Goal: Task Accomplishment & Management: Complete application form

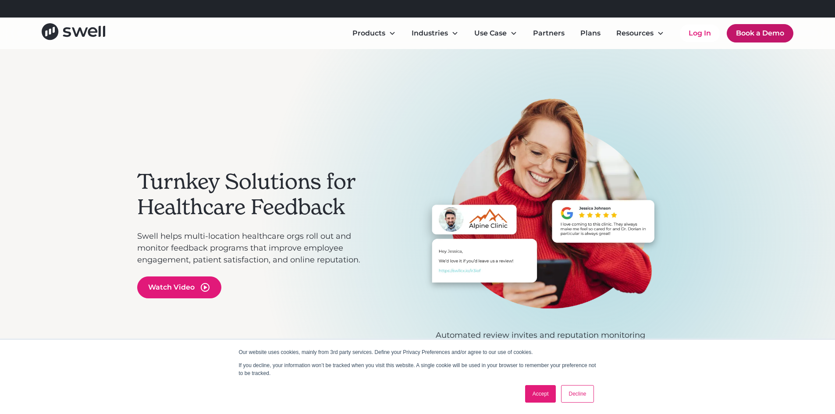
click at [737, 32] on link "Book a Demo" at bounding box center [760, 33] width 67 height 18
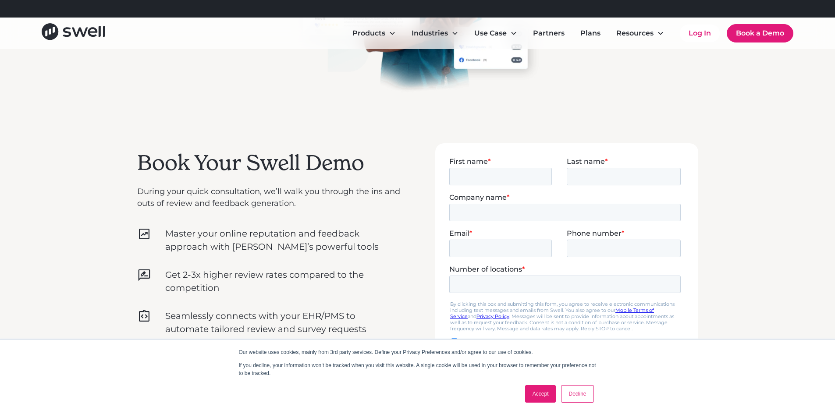
scroll to position [175, 0]
click at [549, 397] on link "Accept" at bounding box center [540, 394] width 31 height 18
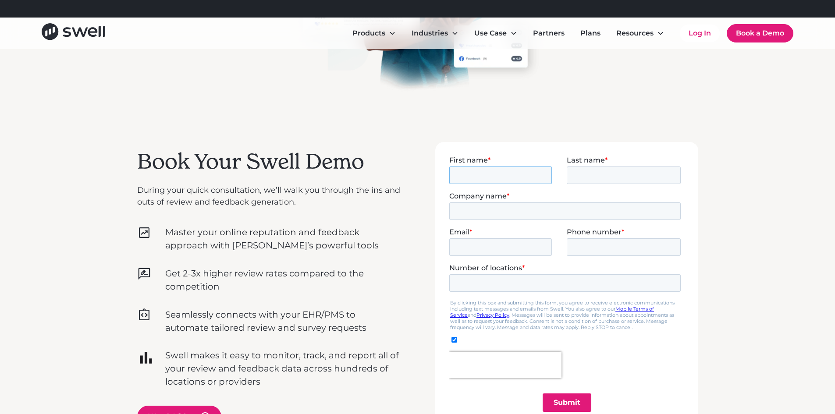
click at [494, 183] on input "First name *" at bounding box center [500, 175] width 103 height 18
type input "[PERSON_NAME]"
click at [621, 179] on input "Last name *" at bounding box center [624, 175] width 114 height 18
click at [603, 178] on input "Last name *" at bounding box center [624, 175] width 114 height 18
type input "[PERSON_NAME]"
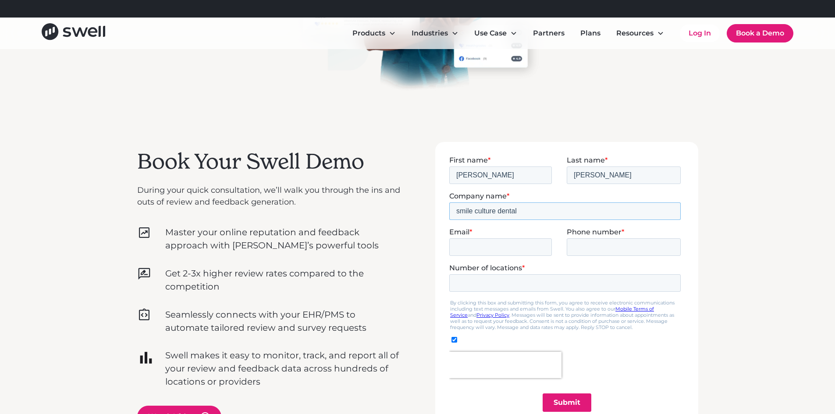
type input "smile culture dental"
type input "[EMAIL_ADDRESS][DOMAIN_NAME]"
type input "2152376830"
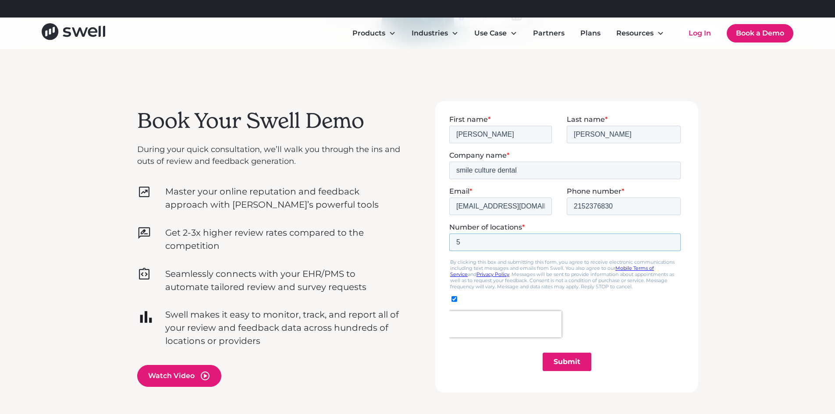
scroll to position [263, 0]
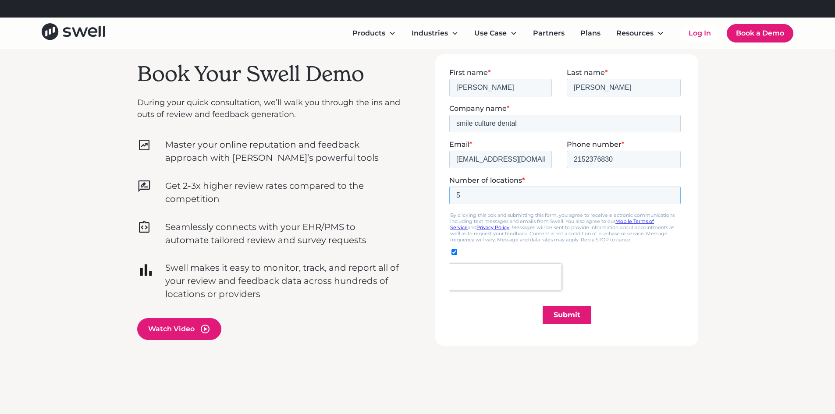
type input "5"
click at [558, 311] on input "Submit" at bounding box center [566, 315] width 49 height 18
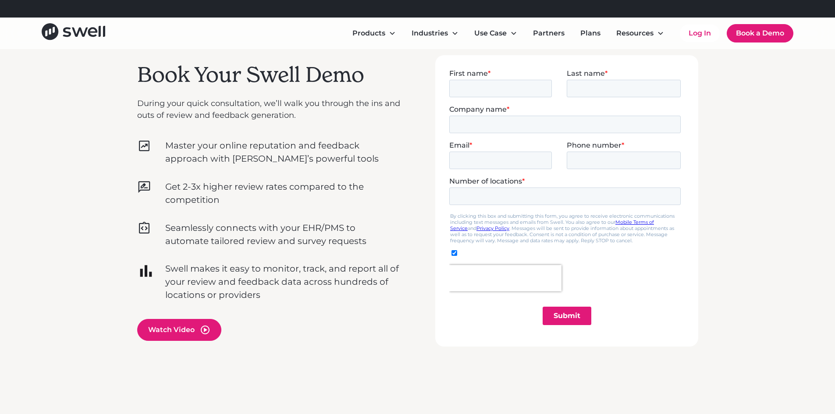
scroll to position [263, 0]
click at [505, 90] on input "First name *" at bounding box center [500, 87] width 103 height 18
type input "harshil"
click at [596, 78] on input "Last name *" at bounding box center [624, 87] width 114 height 18
type input "boghara"
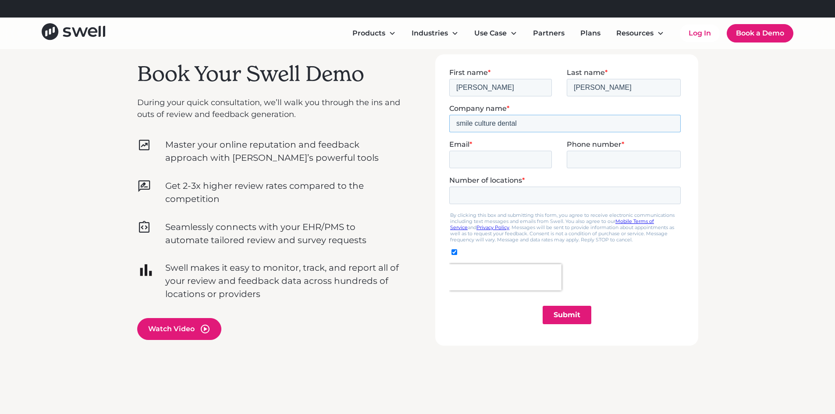
type input "smile culture dental"
type input "drharshil@smileculture.com"
type input "2152376830"
type input "5"
click at [573, 311] on input "Submit" at bounding box center [566, 315] width 49 height 18
